Goal: Ask a question: Seek information or help from site administrators or community

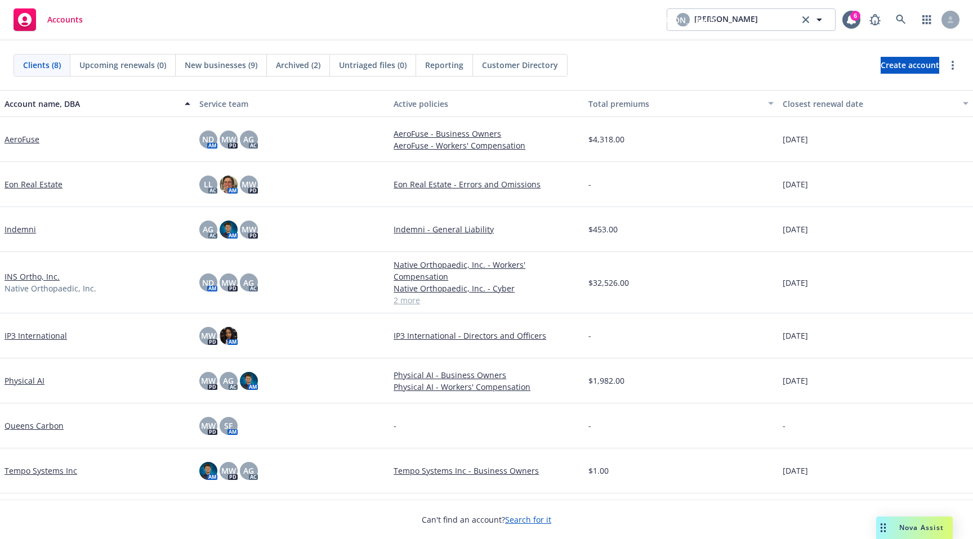
click at [571, 19] on div "Accounts [PERSON_NAME] [PERSON_NAME] [PERSON_NAME] 6" at bounding box center [486, 20] width 973 height 41
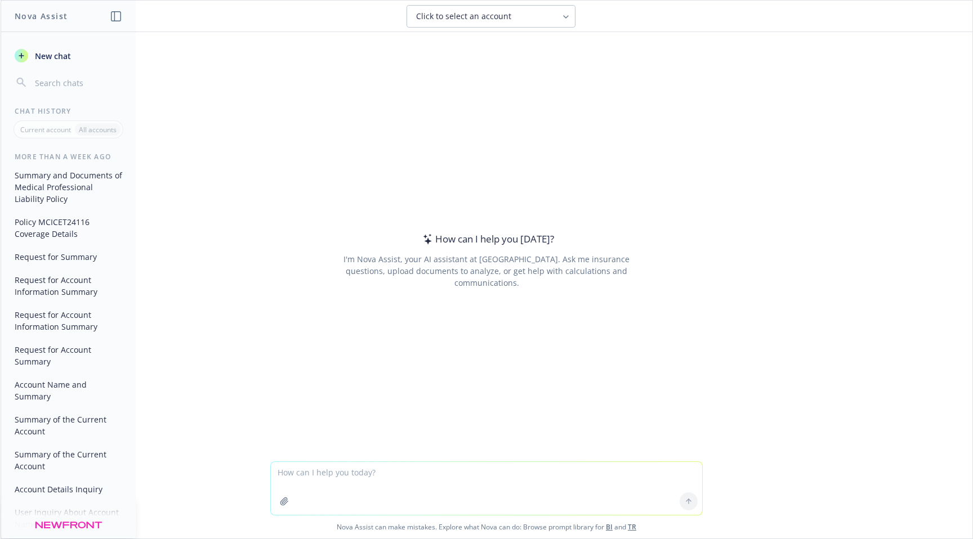
click at [318, 471] on textarea at bounding box center [486, 488] width 431 height 53
click at [464, 21] on button "Click to select an account" at bounding box center [490, 16] width 169 height 23
type input "Caminar"
click at [466, 73] on div "Caminar TR" at bounding box center [491, 72] width 154 height 12
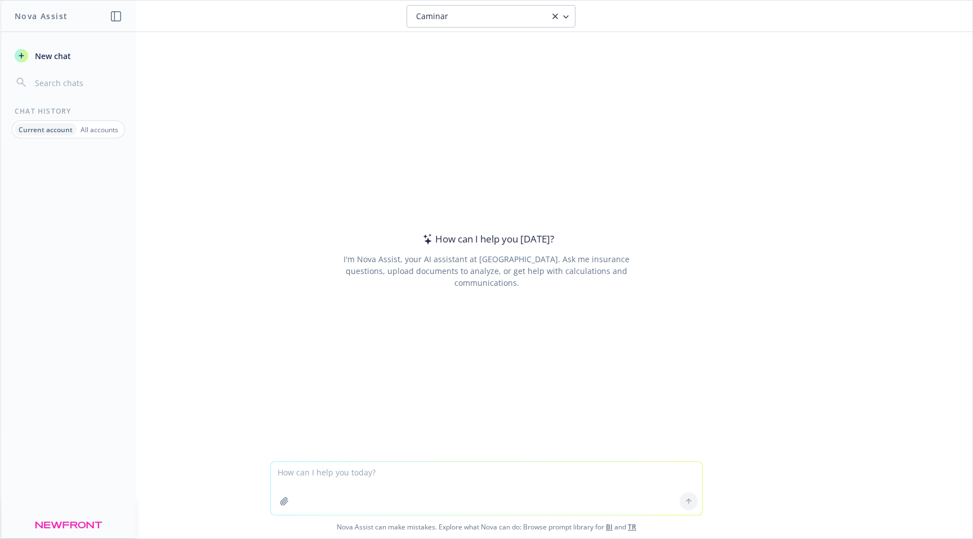
click at [330, 472] on textarea at bounding box center [486, 488] width 431 height 53
type textarea "HOw many plans are avilable on this account?"
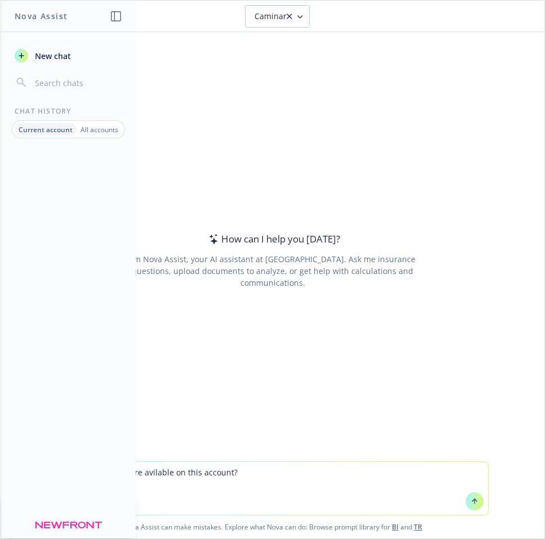
click at [473, 504] on icon at bounding box center [475, 502] width 8 height 8
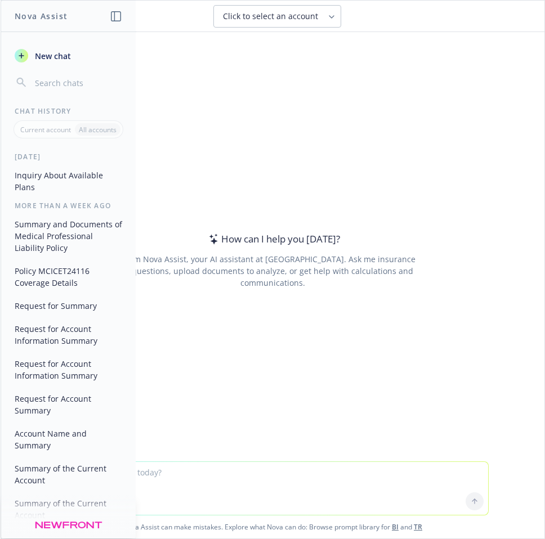
click at [41, 175] on button "Inquiry About Available Plans" at bounding box center [68, 181] width 117 height 30
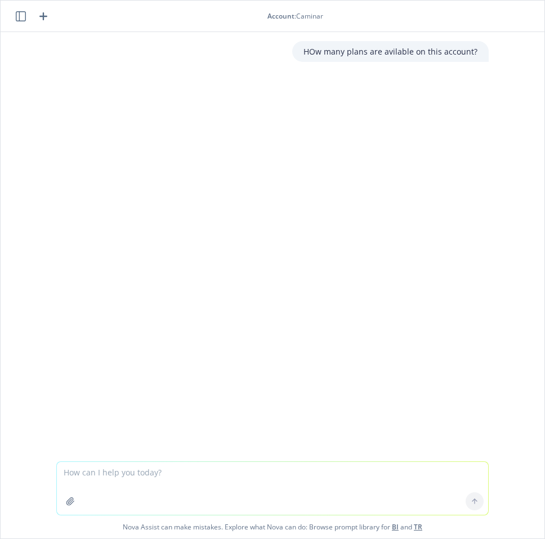
click at [306, 111] on div "HOw many plans are avilable on this account?" at bounding box center [273, 247] width 544 height 430
drag, startPoint x: 242, startPoint y: 199, endPoint x: 334, endPoint y: 135, distance: 112.4
click at [327, 167] on div "HOw many plans are avilable on this account?" at bounding box center [273, 247] width 544 height 430
drag, startPoint x: 309, startPoint y: 137, endPoint x: 336, endPoint y: 146, distance: 28.3
click at [328, 143] on div "HOw many plans are avilable on this account?" at bounding box center [273, 247] width 544 height 430
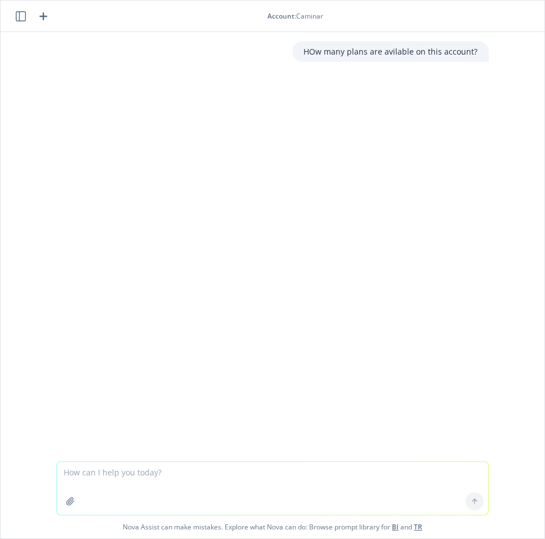
click at [336, 154] on div "HOw many plans are avilable on this account?" at bounding box center [273, 247] width 544 height 430
click at [341, 162] on div "HOw many plans are avilable on this account?" at bounding box center [273, 247] width 544 height 430
